Goal: Obtain resource: Download file/media

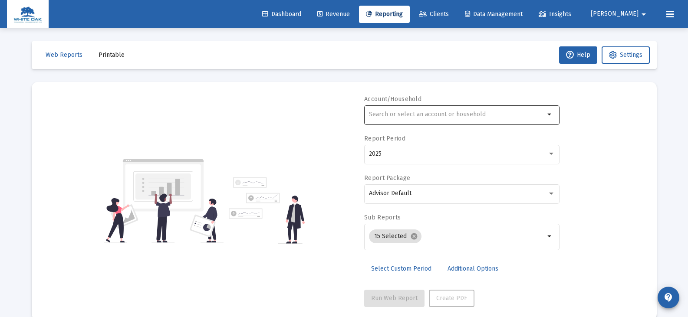
click at [374, 118] on div at bounding box center [457, 114] width 176 height 21
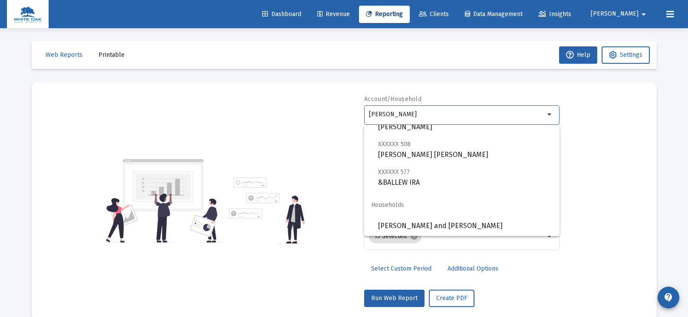
scroll to position [90, 0]
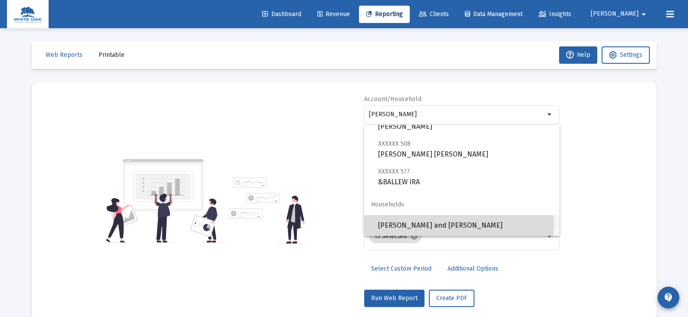
click at [444, 223] on span "[PERSON_NAME] and [PERSON_NAME]" at bounding box center [465, 225] width 174 height 21
type input "[PERSON_NAME] and [PERSON_NAME]"
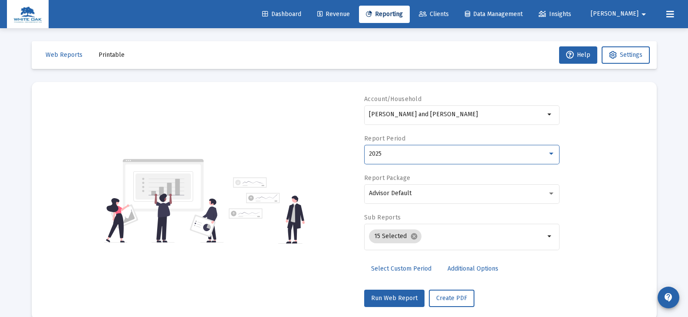
click at [410, 156] on div "2025" at bounding box center [458, 154] width 178 height 7
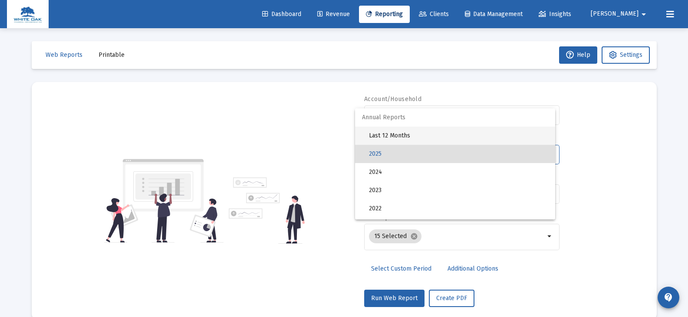
click at [407, 135] on span "Last 12 Months" at bounding box center [458, 136] width 179 height 18
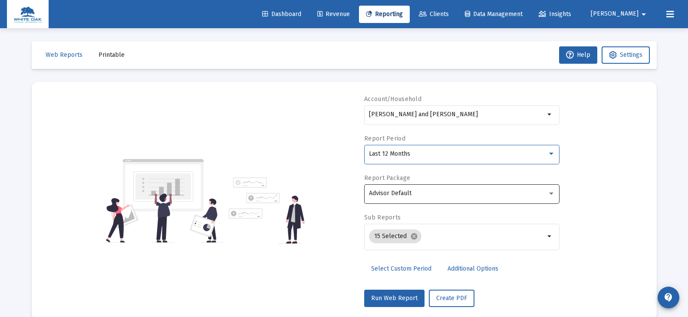
click at [403, 195] on span "Advisor Default" at bounding box center [390, 193] width 43 height 7
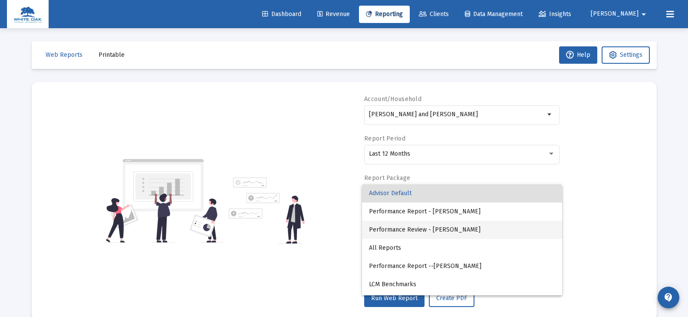
click at [409, 230] on span "Performance Review - [PERSON_NAME]" at bounding box center [462, 230] width 186 height 18
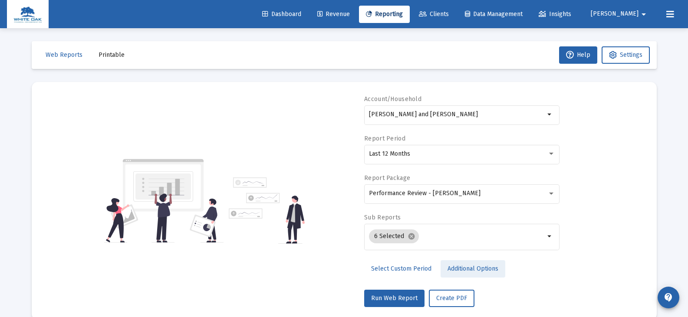
click at [451, 268] on span "Additional Options" at bounding box center [472, 268] width 51 height 7
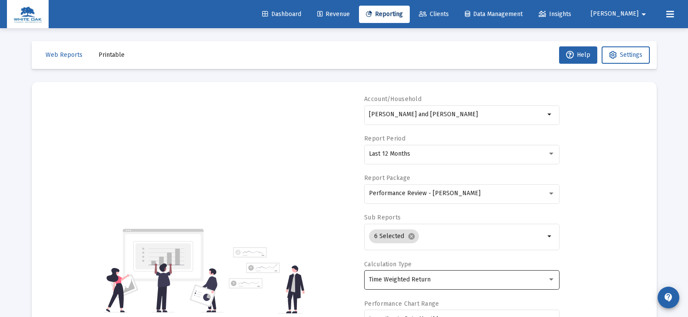
click at [425, 279] on span "Time Weighted Return" at bounding box center [400, 279] width 62 height 7
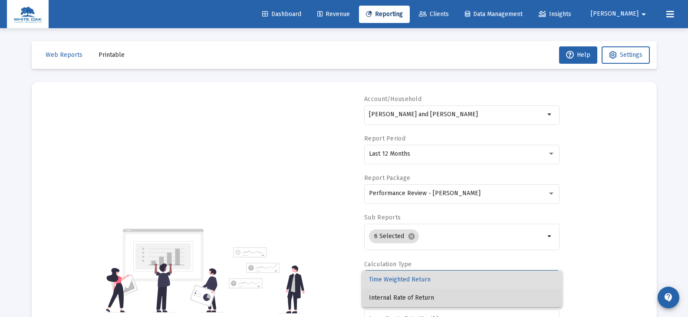
click at [421, 298] on span "Internal Rate of Return" at bounding box center [462, 298] width 186 height 18
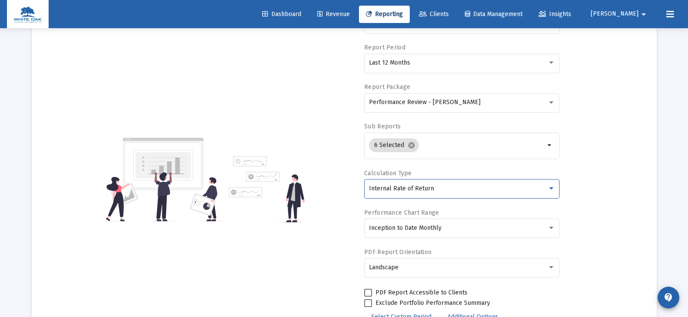
scroll to position [130, 0]
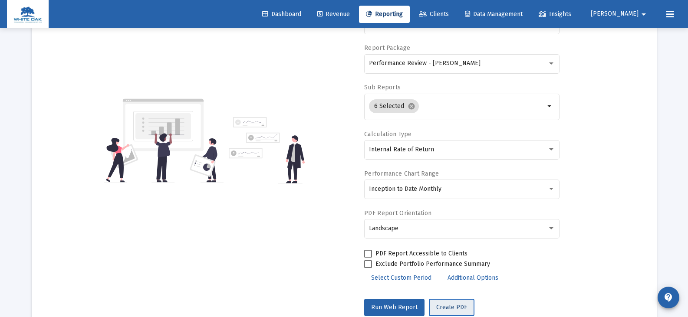
click at [451, 310] on span "Create PDF" at bounding box center [451, 307] width 31 height 7
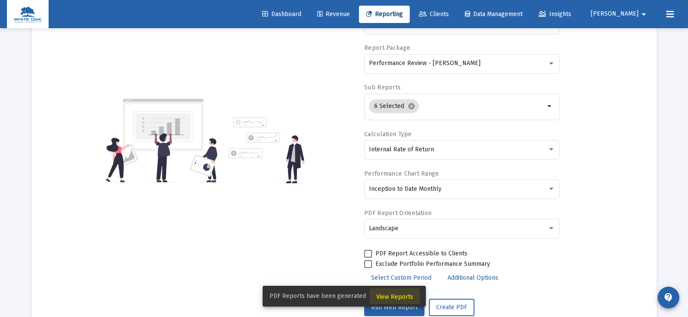
click at [387, 297] on span "View Reports" at bounding box center [394, 296] width 37 height 7
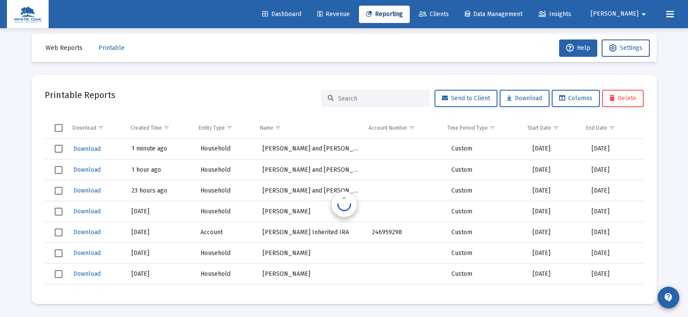
scroll to position [7, 0]
click at [92, 148] on span "Download" at bounding box center [86, 148] width 27 height 7
